Goal: Find specific page/section: Find specific page/section

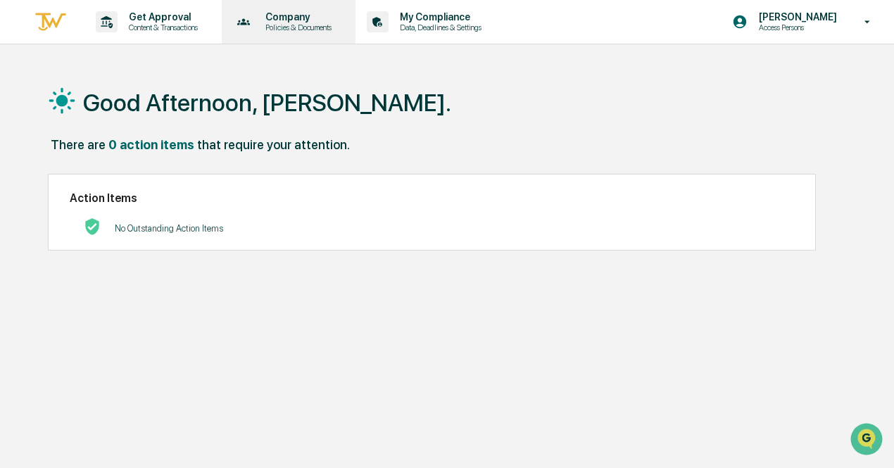
click at [314, 30] on p "Policies & Documents" at bounding box center [296, 28] width 84 height 10
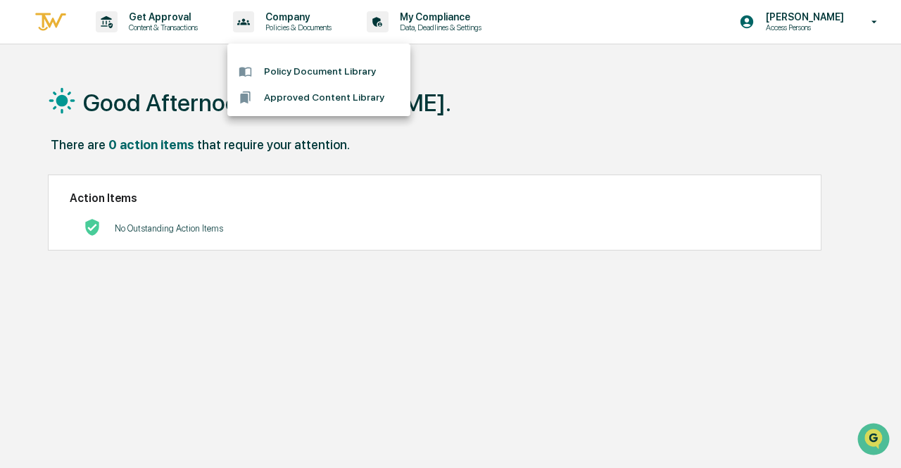
click at [174, 30] on div at bounding box center [450, 234] width 901 height 468
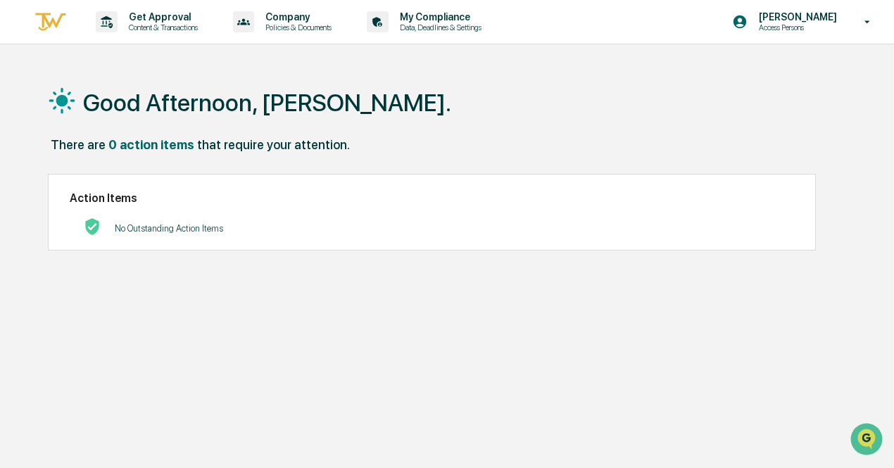
click at [174, 30] on p "Content & Transactions" at bounding box center [161, 28] width 87 height 10
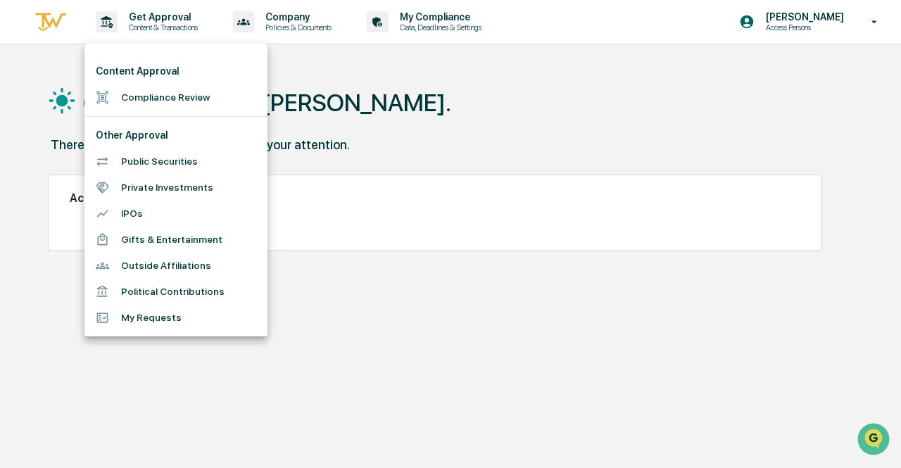
click at [155, 267] on li "Outside Affiliations" at bounding box center [175, 266] width 183 height 26
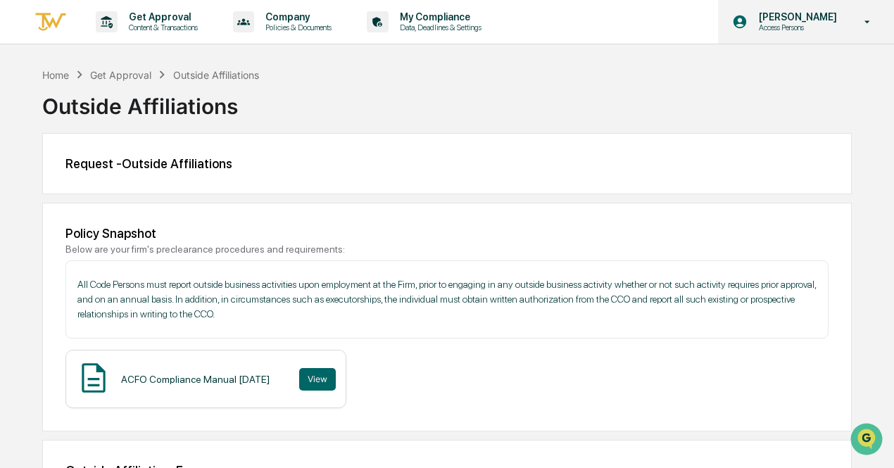
click at [784, 24] on p "Access Persons" at bounding box center [796, 28] width 96 height 10
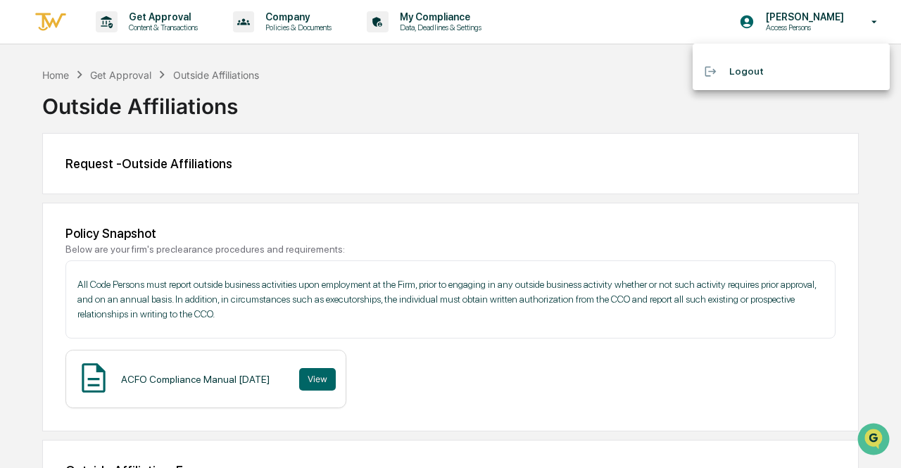
click at [567, 64] on div at bounding box center [450, 234] width 901 height 468
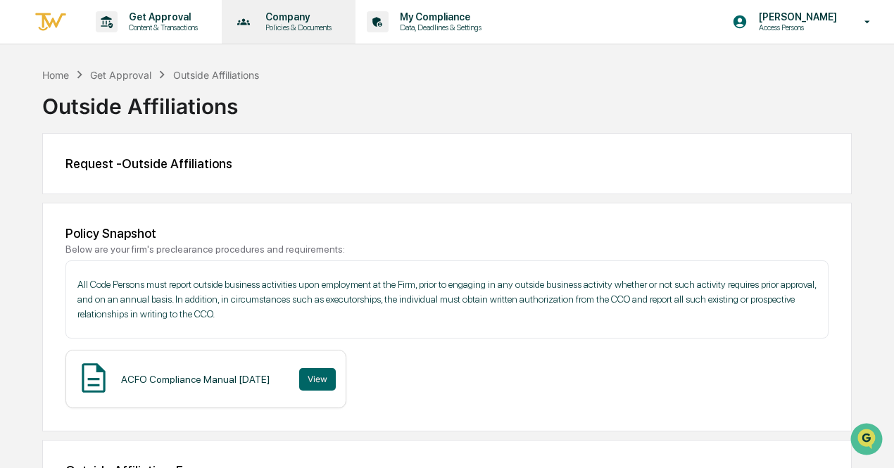
click at [298, 23] on p "Policies & Documents" at bounding box center [296, 28] width 84 height 10
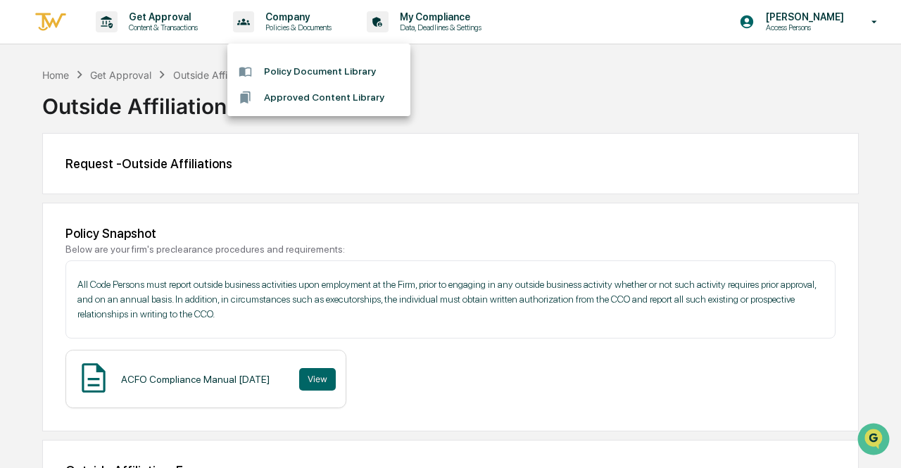
click at [421, 15] on div at bounding box center [450, 234] width 901 height 468
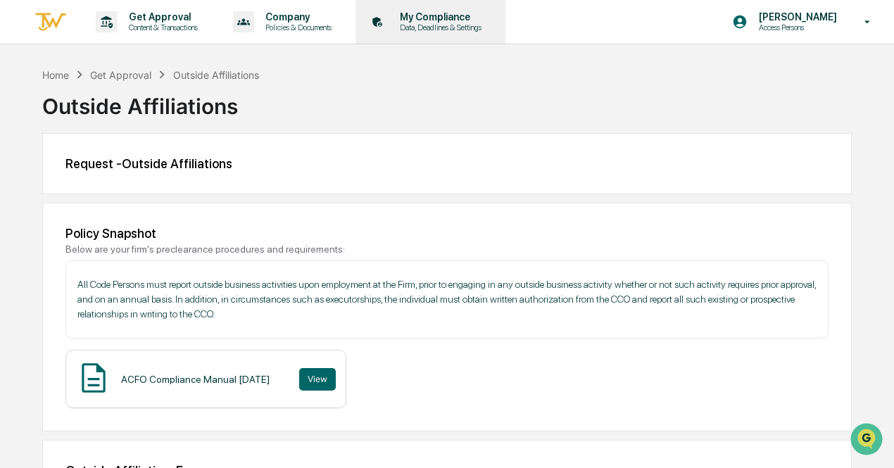
click at [411, 25] on p "Data, Deadlines & Settings" at bounding box center [439, 28] width 100 height 10
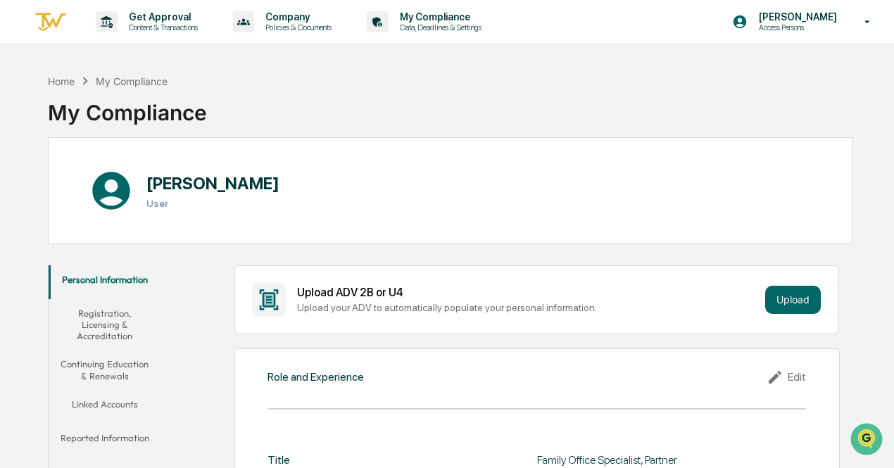
click at [107, 317] on button "Registration, Licensing & Accreditation" at bounding box center [105, 324] width 112 height 51
